Goal: Information Seeking & Learning: Learn about a topic

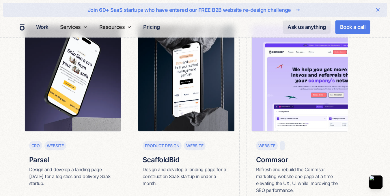
scroll to position [138, 0]
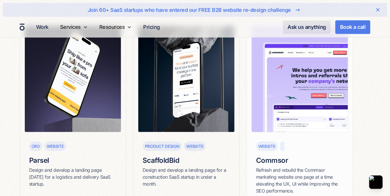
click at [268, 162] on h6 "Commsor" at bounding box center [299, 161] width 87 height 10
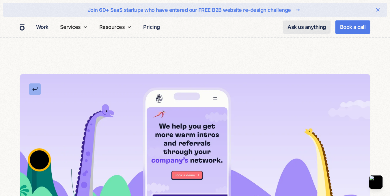
click at [31, 89] on link at bounding box center [35, 89] width 12 height 12
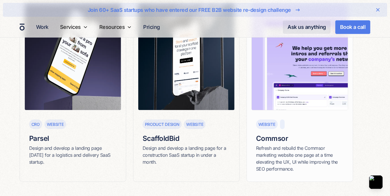
scroll to position [161, 0]
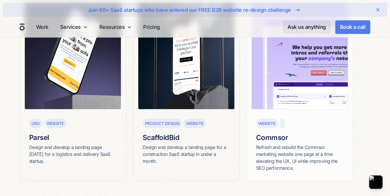
click at [261, 144] on div "Refresh and rebuild the Commsor marketing website one page at a time elevating …" at bounding box center [299, 158] width 87 height 28
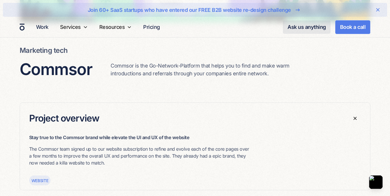
scroll to position [203, 0]
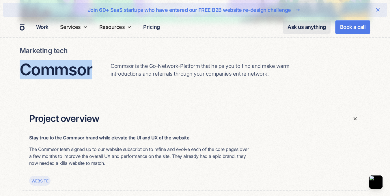
drag, startPoint x: 93, startPoint y: 69, endPoint x: 11, endPoint y: 73, distance: 82.9
copy h3 "Commsor"
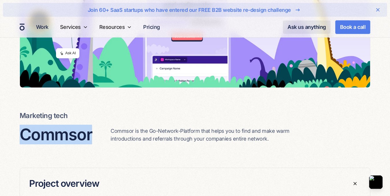
scroll to position [0, 0]
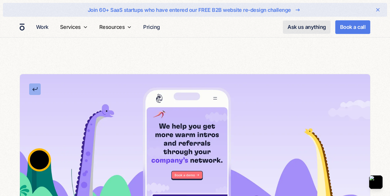
click at [35, 90] on link at bounding box center [35, 89] width 12 height 12
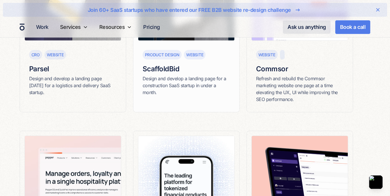
scroll to position [230, 0]
click at [167, 66] on h6 "ScaffoldBid" at bounding box center [186, 69] width 87 height 10
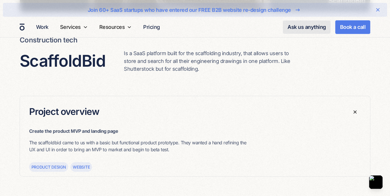
scroll to position [214, 0]
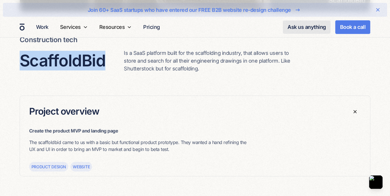
drag, startPoint x: 108, startPoint y: 70, endPoint x: 12, endPoint y: 64, distance: 96.0
copy h3 "ScaffoldBid"
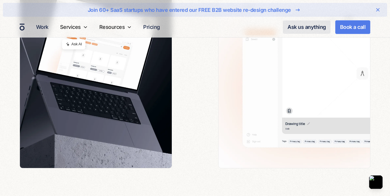
scroll to position [715, 0]
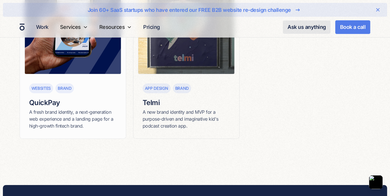
scroll to position [789, 0]
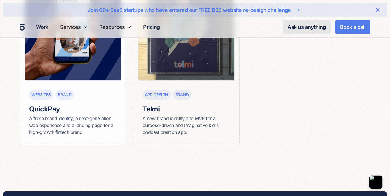
click at [36, 108] on h6 "QuickPay" at bounding box center [72, 109] width 87 height 10
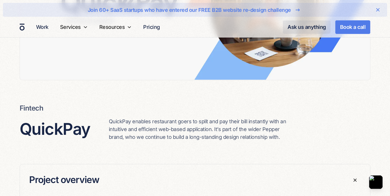
scroll to position [156, 0]
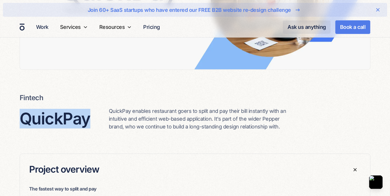
drag, startPoint x: 22, startPoint y: 121, endPoint x: 87, endPoint y: 123, distance: 65.0
click at [87, 123] on h3 "QuickPay" at bounding box center [55, 118] width 71 height 19
copy h3 "QuickPay"
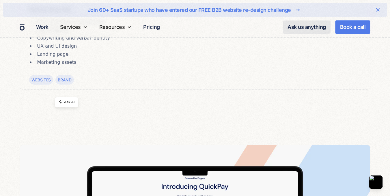
scroll to position [402, 0]
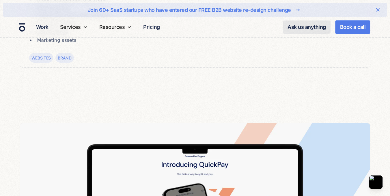
click at [19, 25] on img "home" at bounding box center [22, 27] width 6 height 8
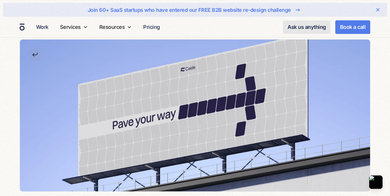
scroll to position [34, 0]
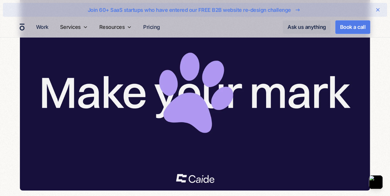
click at [186, 107] on img at bounding box center [195, 91] width 350 height 197
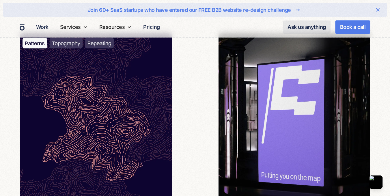
scroll to position [1712, 0]
